Goal: Check status: Check status

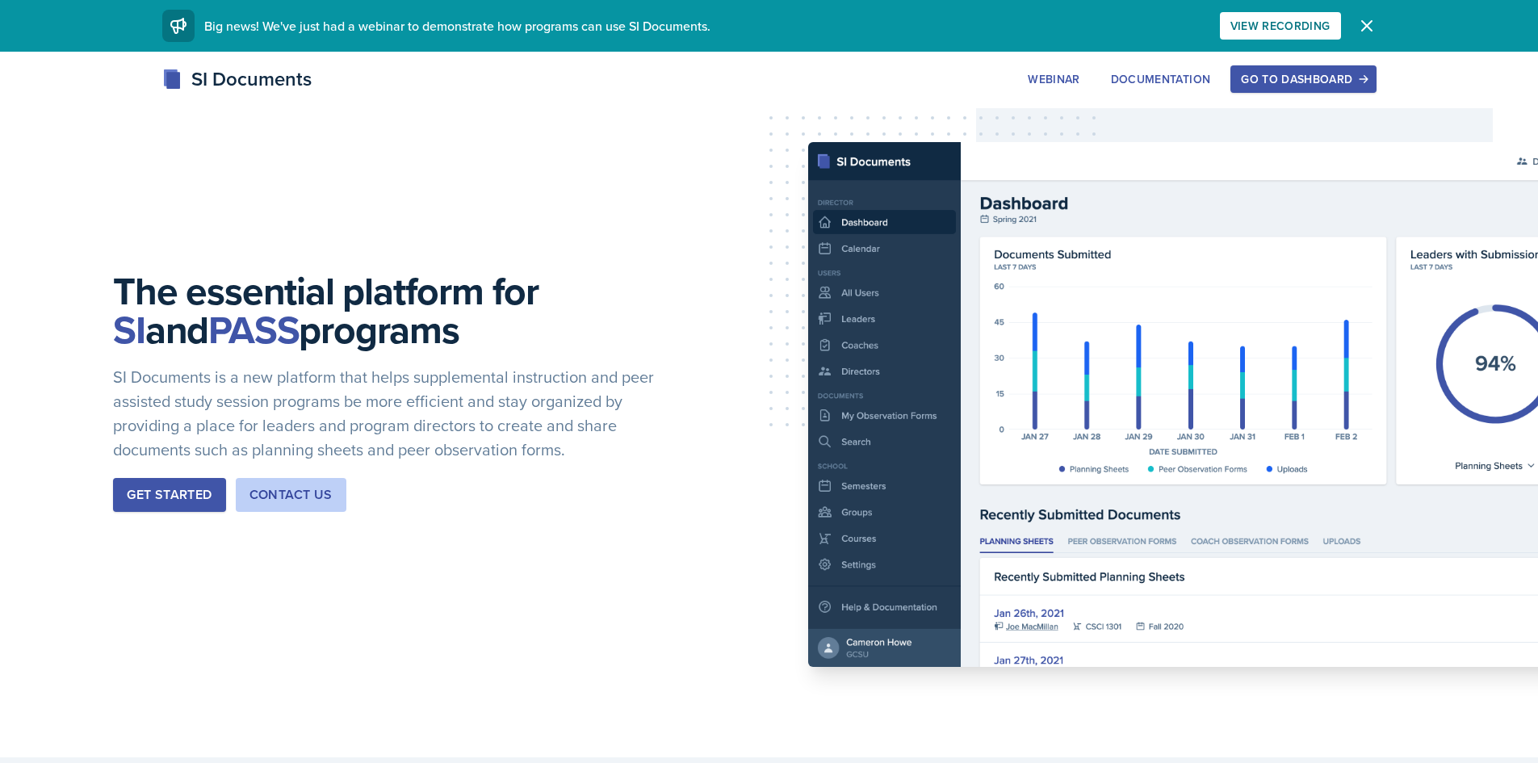
click at [1267, 79] on div "Go to Dashboard" at bounding box center [1303, 79] width 124 height 13
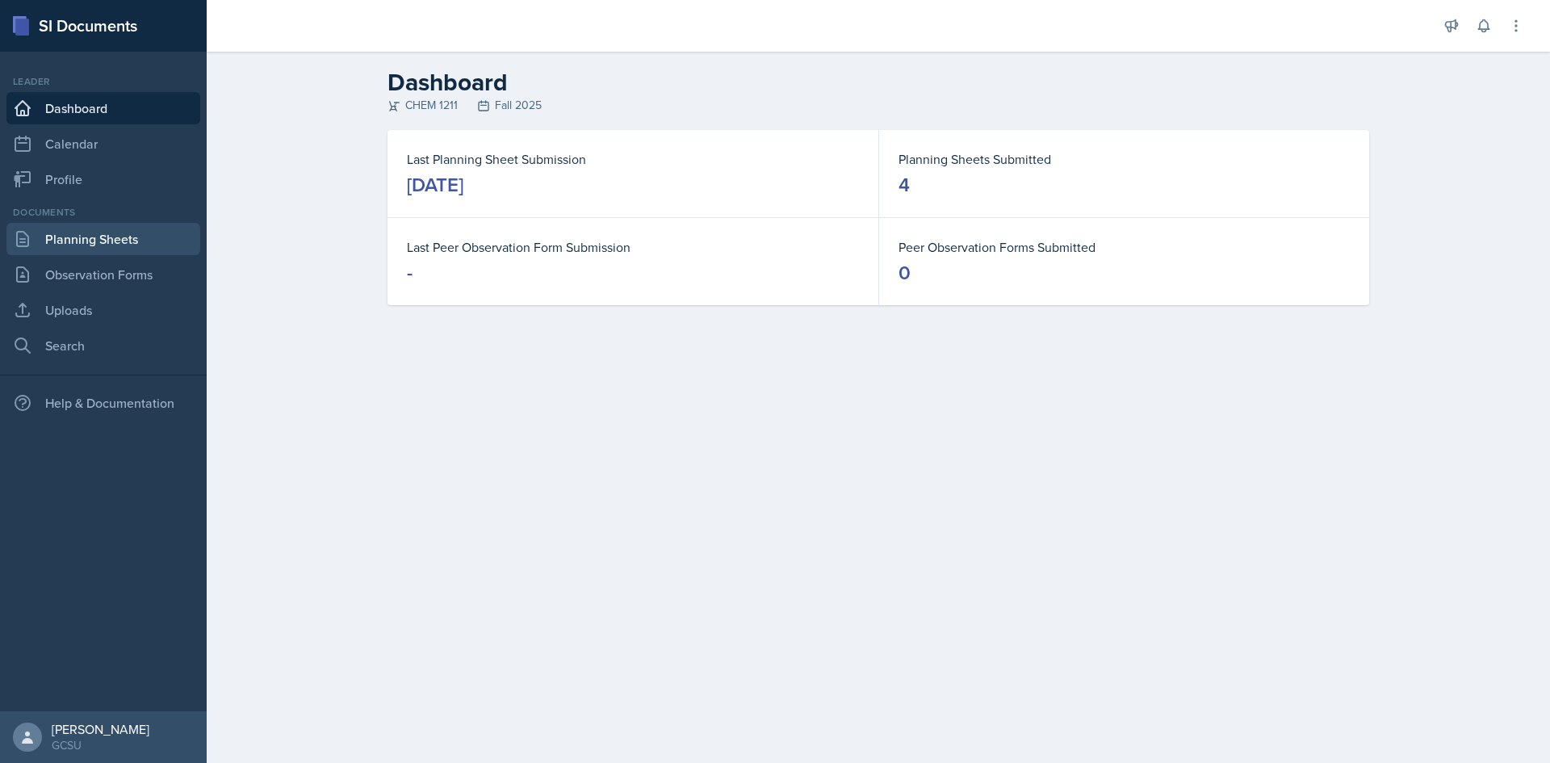
click at [112, 240] on link "Planning Sheets" at bounding box center [103, 239] width 194 height 32
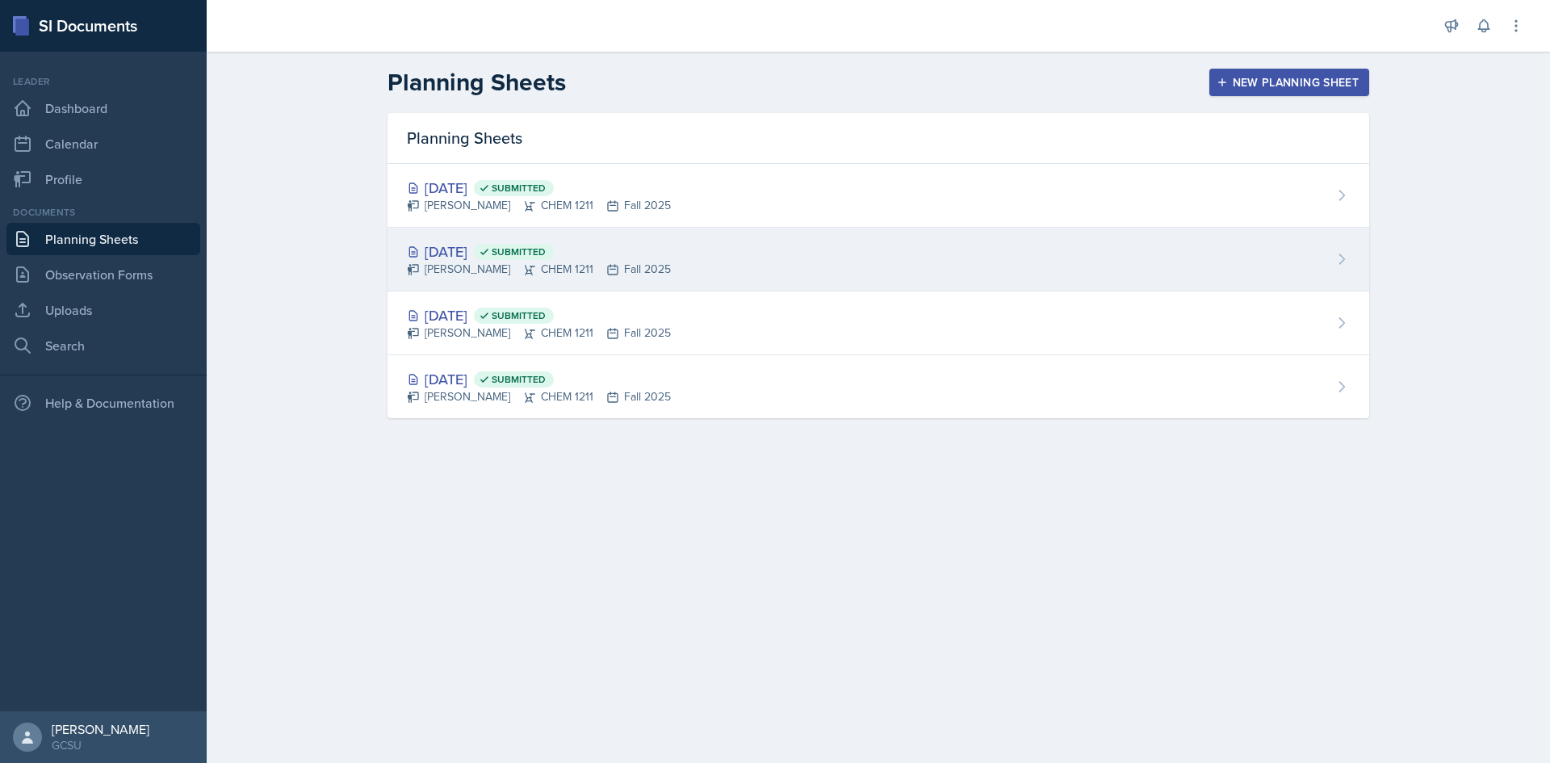
click at [442, 251] on div "[DATE] Submitted" at bounding box center [539, 252] width 264 height 22
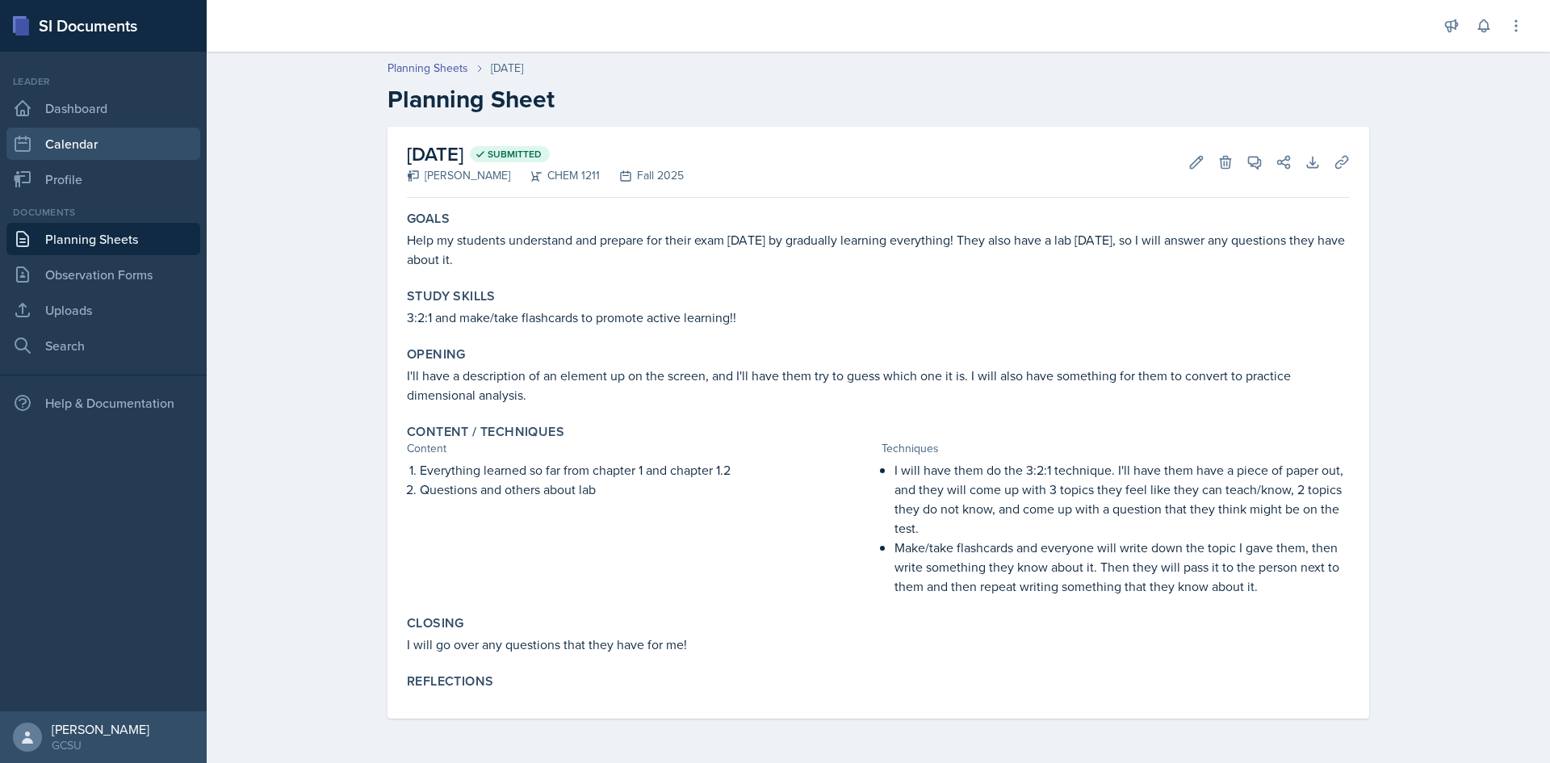
click at [91, 132] on link "Calendar" at bounding box center [103, 144] width 194 height 32
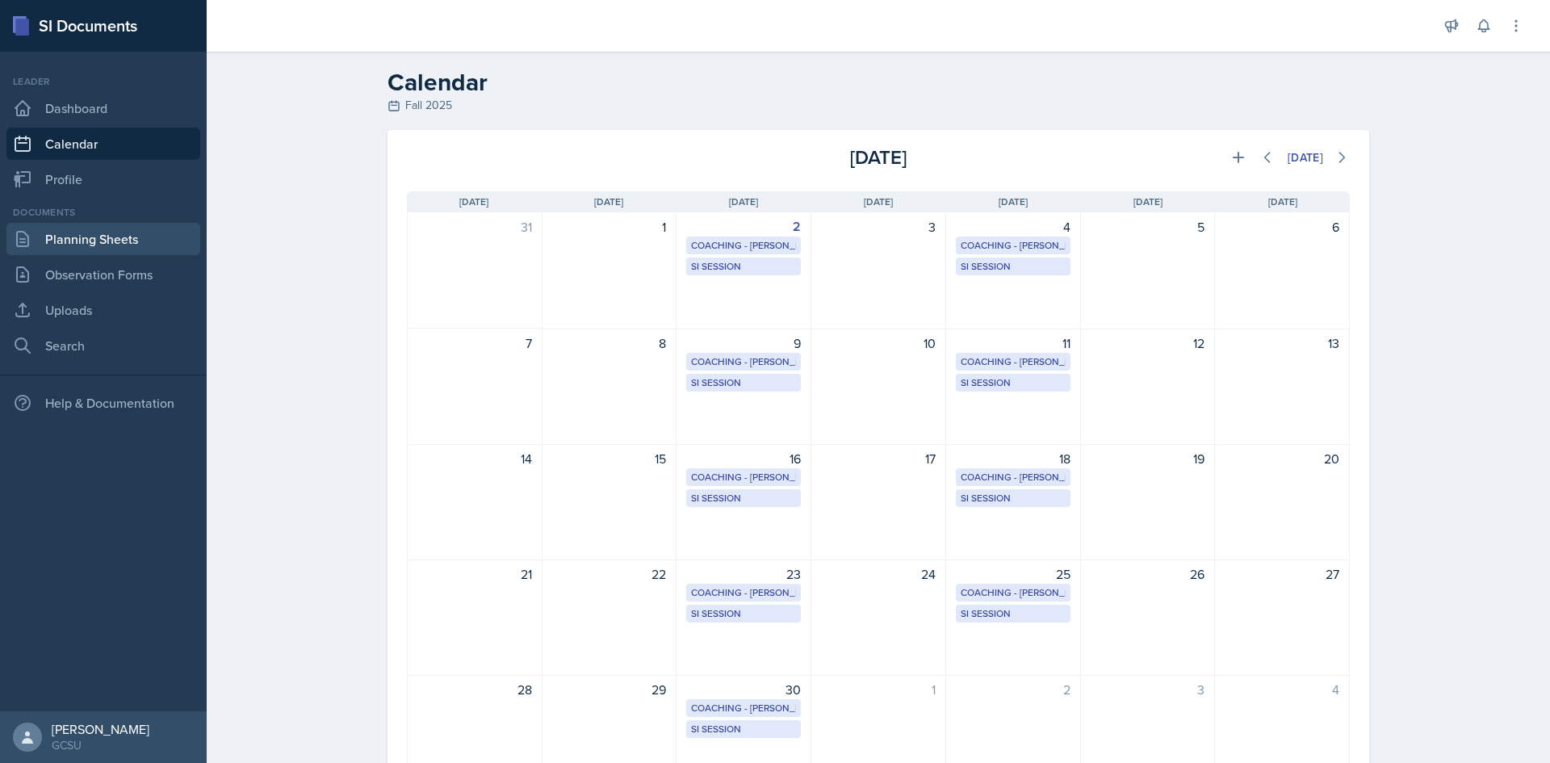
click at [109, 239] on link "Planning Sheets" at bounding box center [103, 239] width 194 height 32
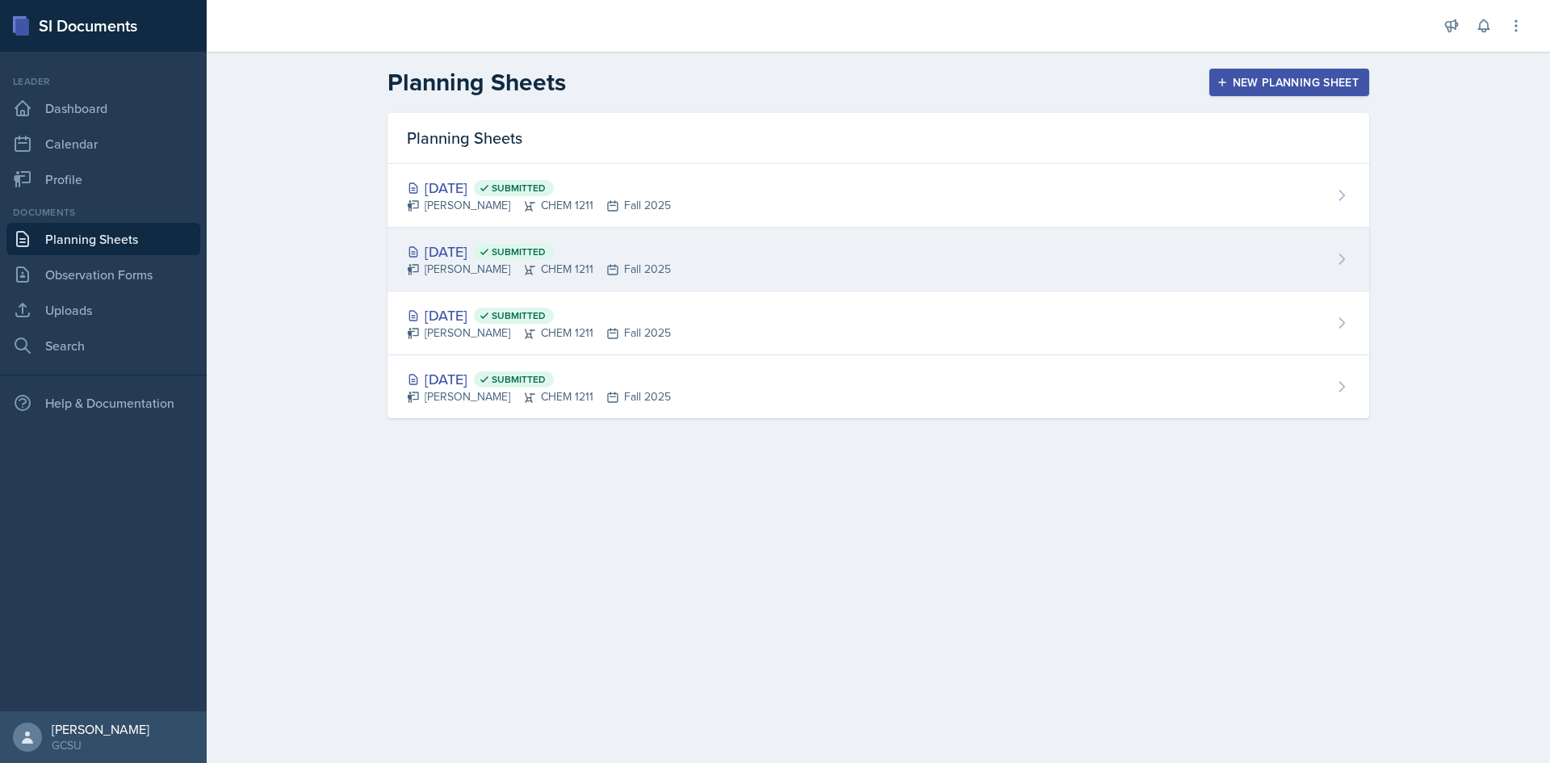
click at [490, 256] on div "[DATE] Submitted" at bounding box center [539, 252] width 264 height 22
